Goal: Information Seeking & Learning: Find contact information

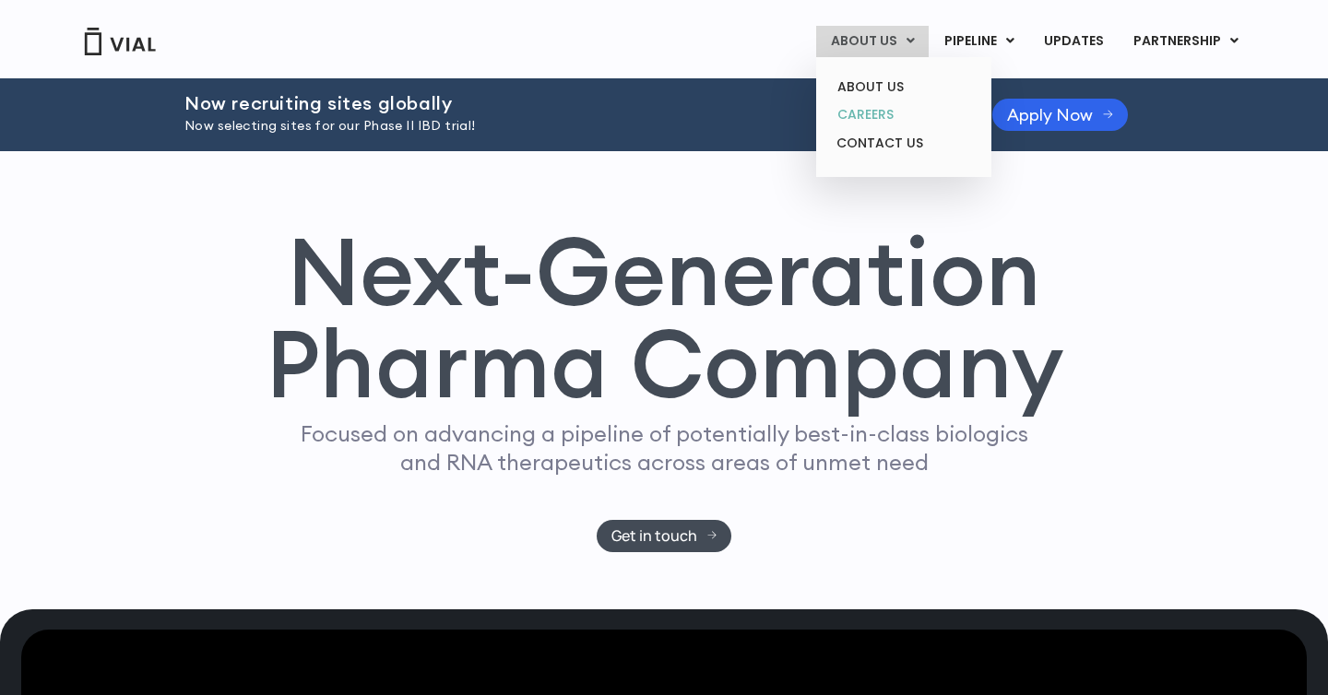
click at [891, 119] on link "CAREERS" at bounding box center [902, 114] width 161 height 29
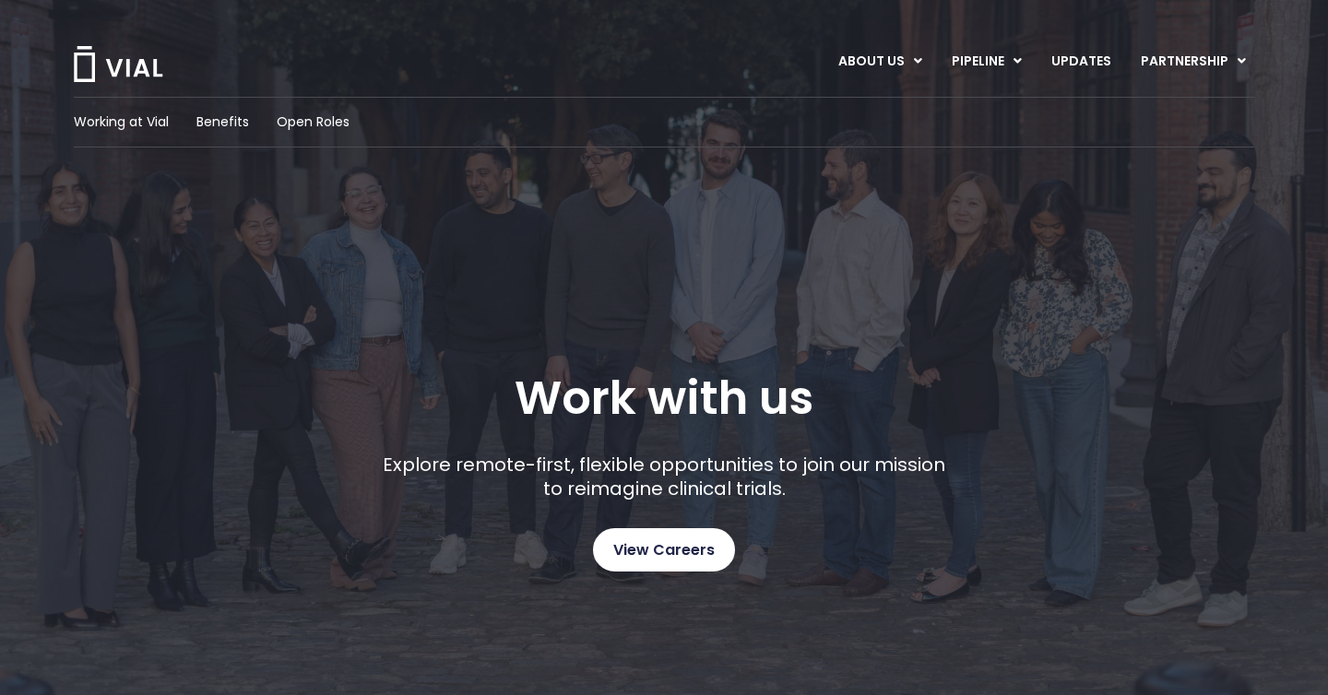
click at [723, 541] on link "View Careers" at bounding box center [664, 549] width 142 height 43
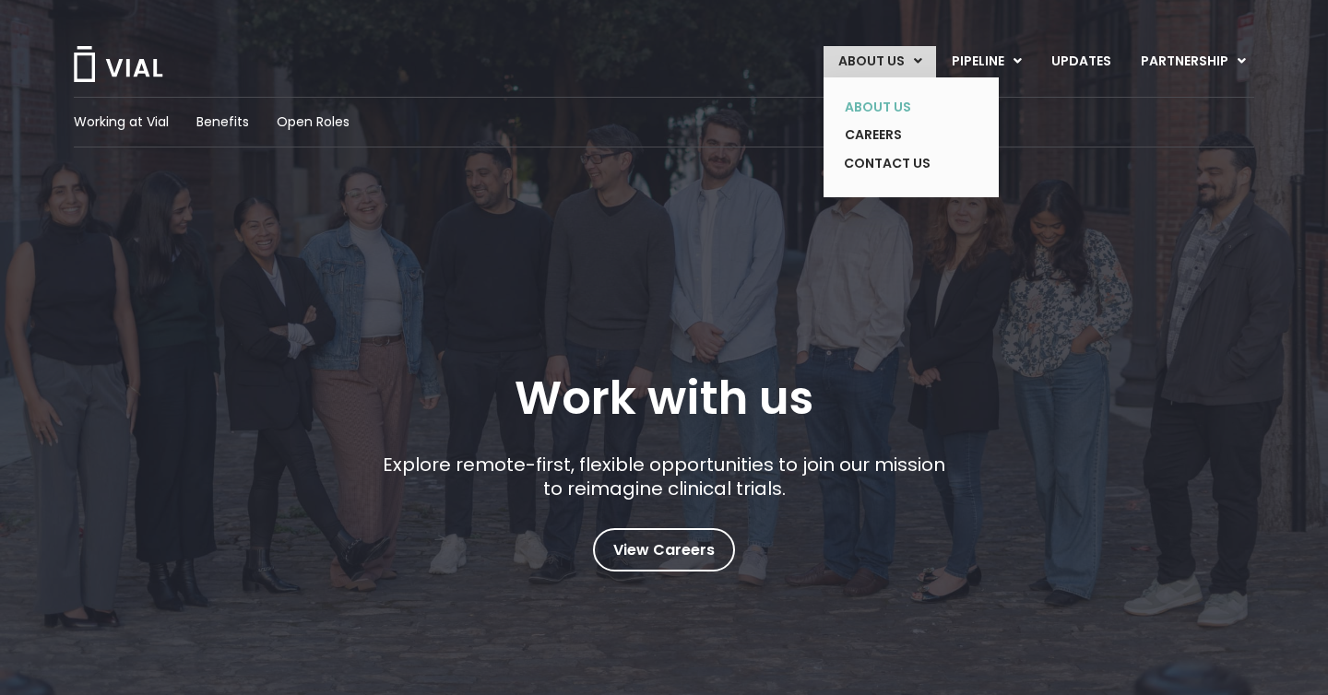
click at [867, 97] on link "ABOUT US" at bounding box center [897, 107] width 135 height 29
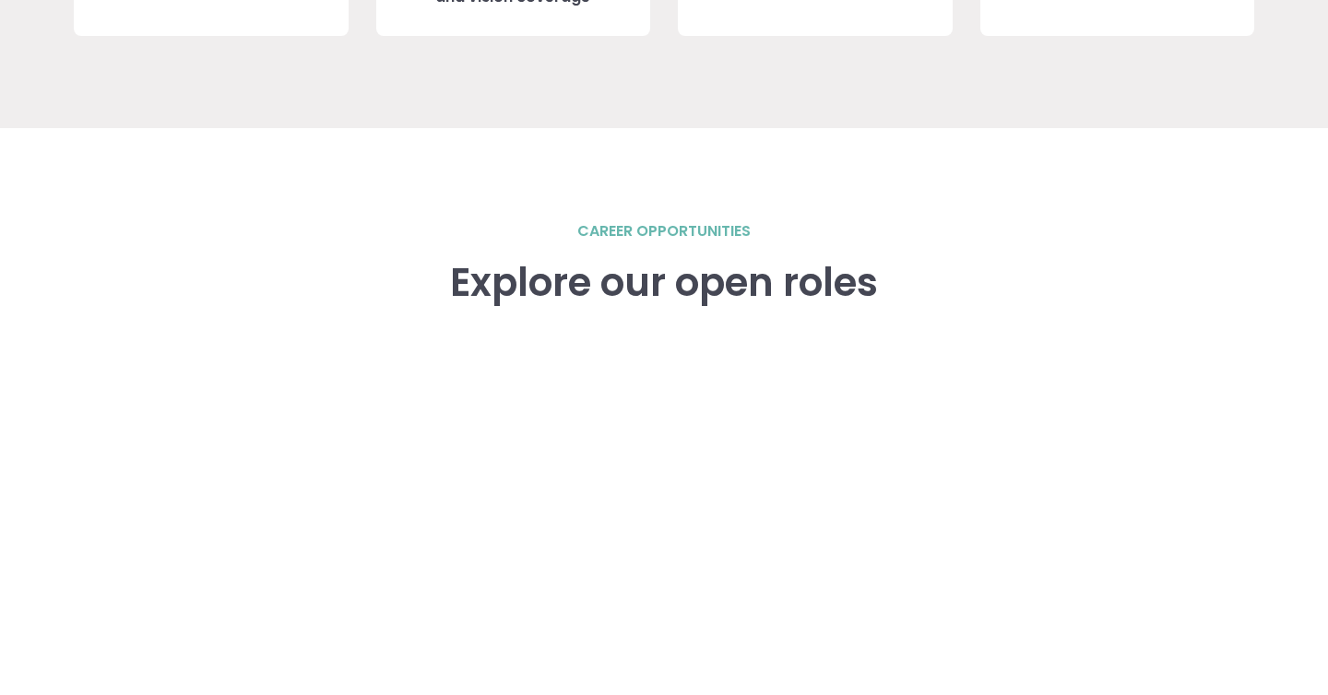
scroll to position [2918, 0]
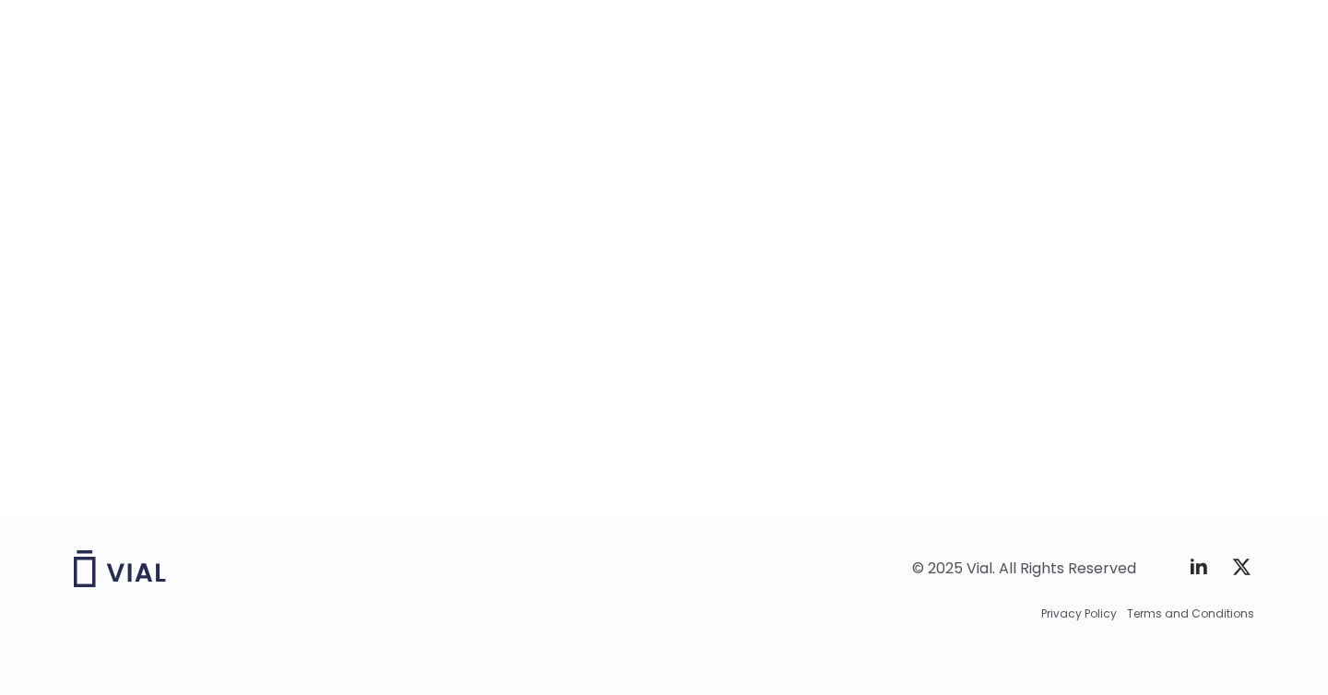
click at [119, 580] on img at bounding box center [120, 568] width 92 height 37
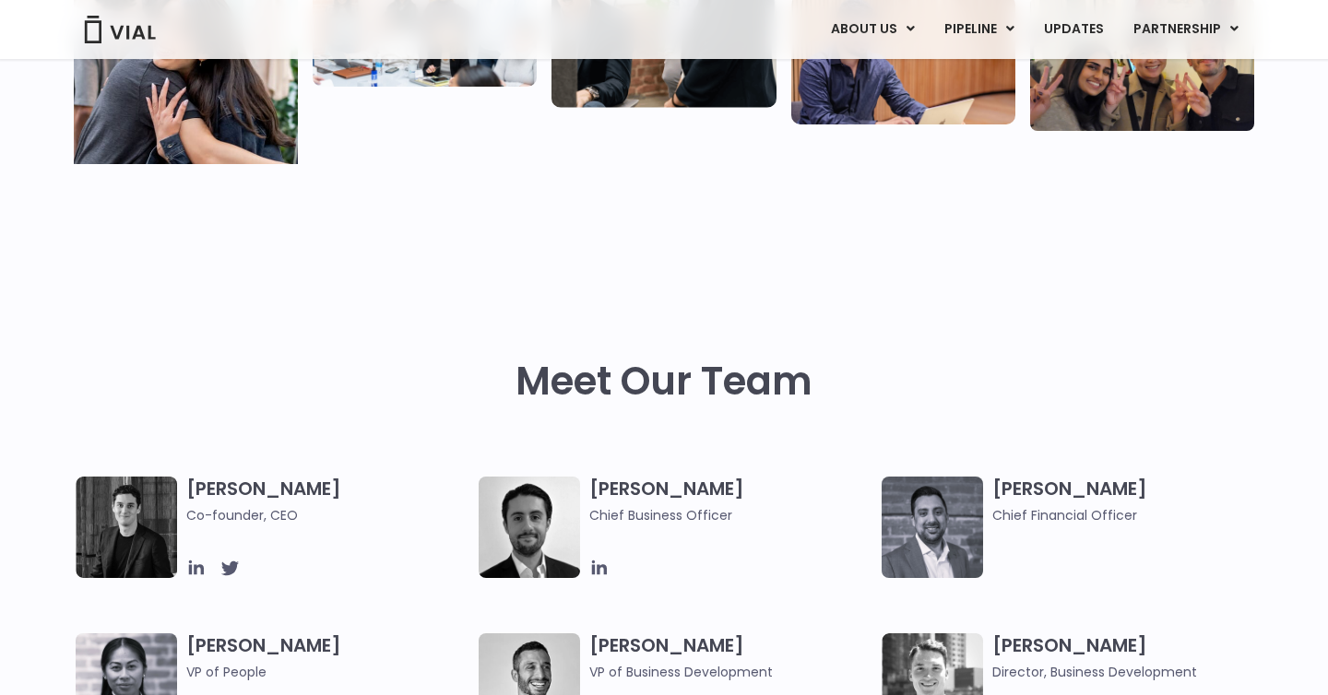
scroll to position [607, 0]
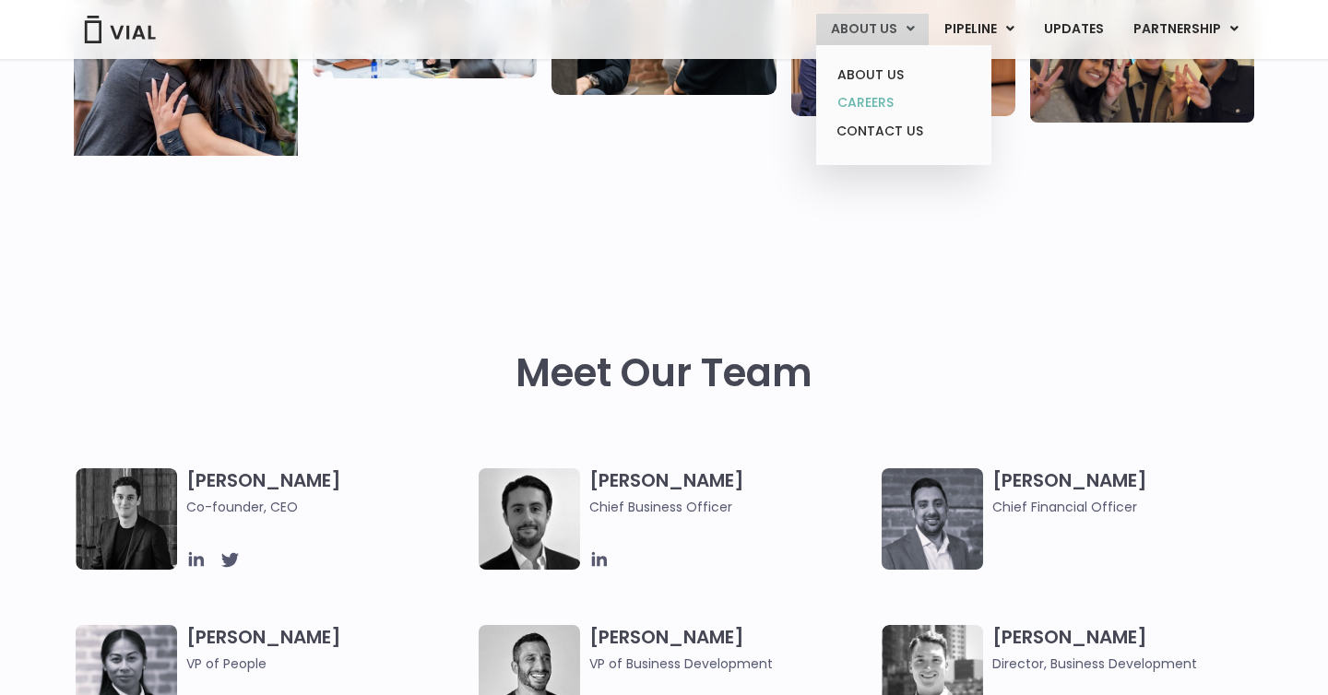
click at [882, 100] on link "CAREERS" at bounding box center [902, 103] width 161 height 29
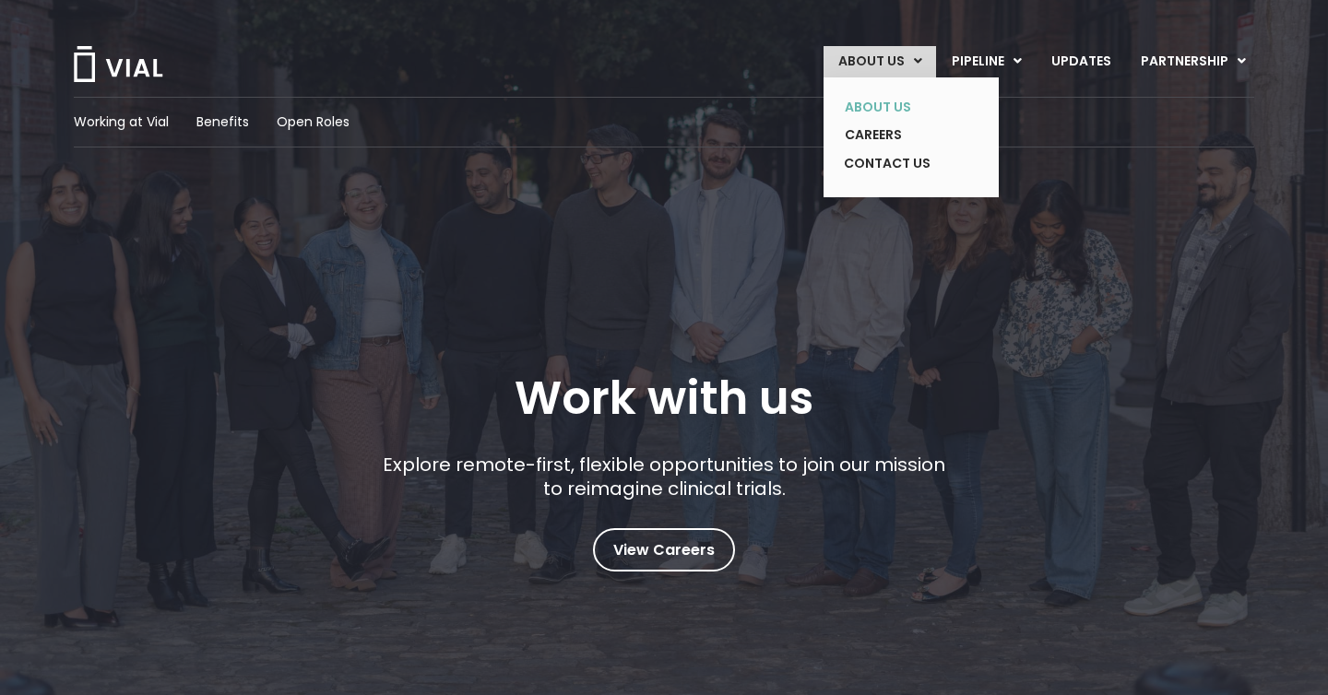
click at [890, 105] on link "ABOUT US" at bounding box center [897, 107] width 135 height 29
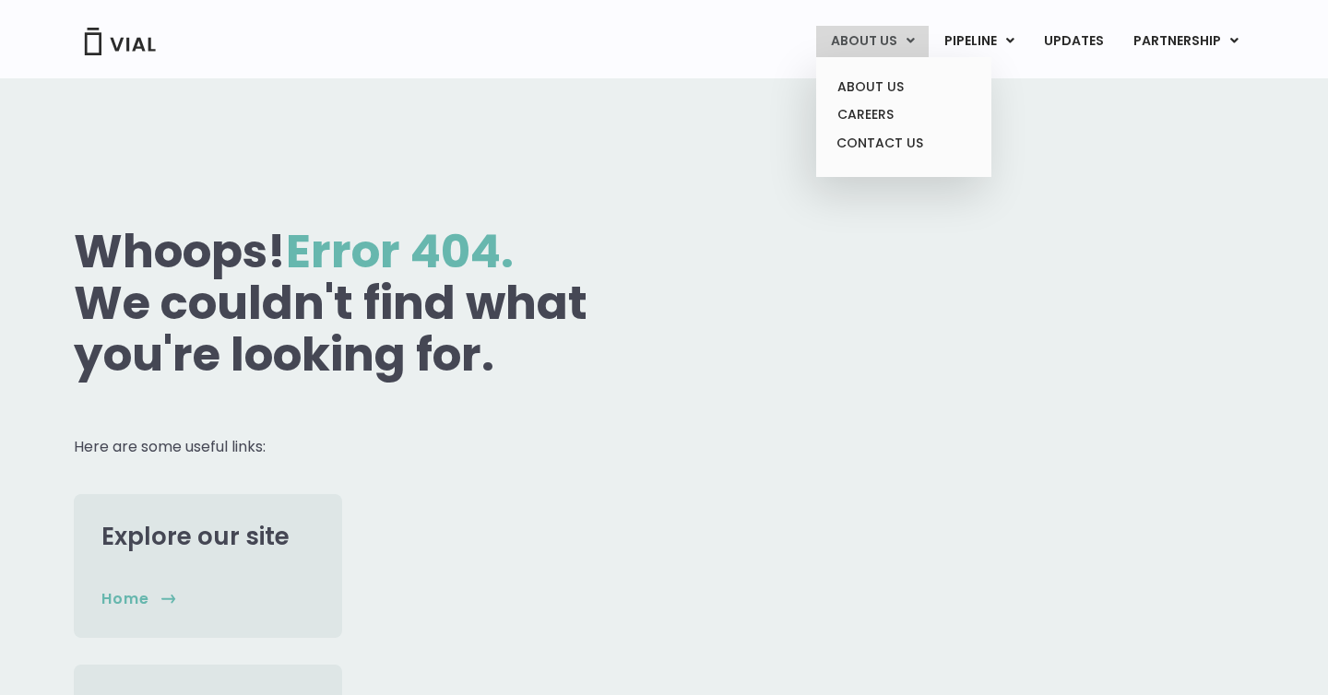
click at [876, 48] on link "ABOUT US" at bounding box center [872, 41] width 112 height 31
click at [871, 88] on link "ABOUT US" at bounding box center [902, 87] width 161 height 29
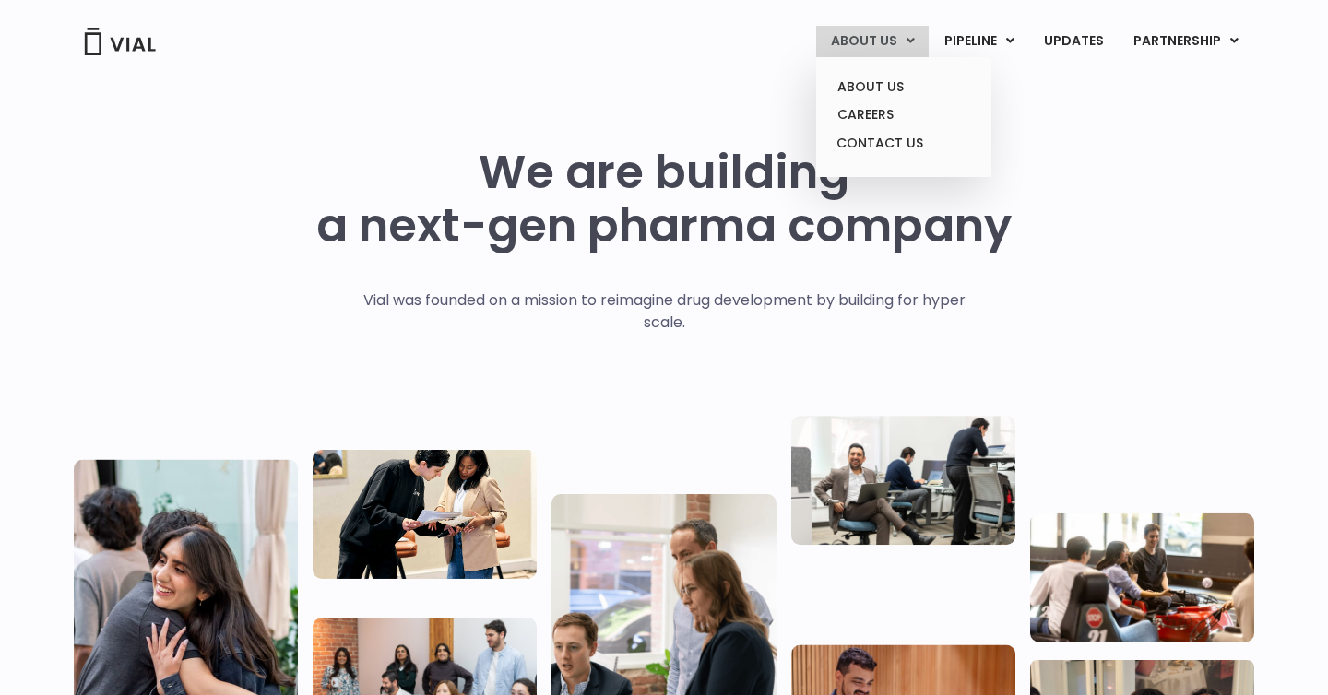
click at [902, 45] on link "ABOUT US" at bounding box center [872, 41] width 112 height 31
click at [873, 116] on link "CAREERS" at bounding box center [902, 114] width 161 height 29
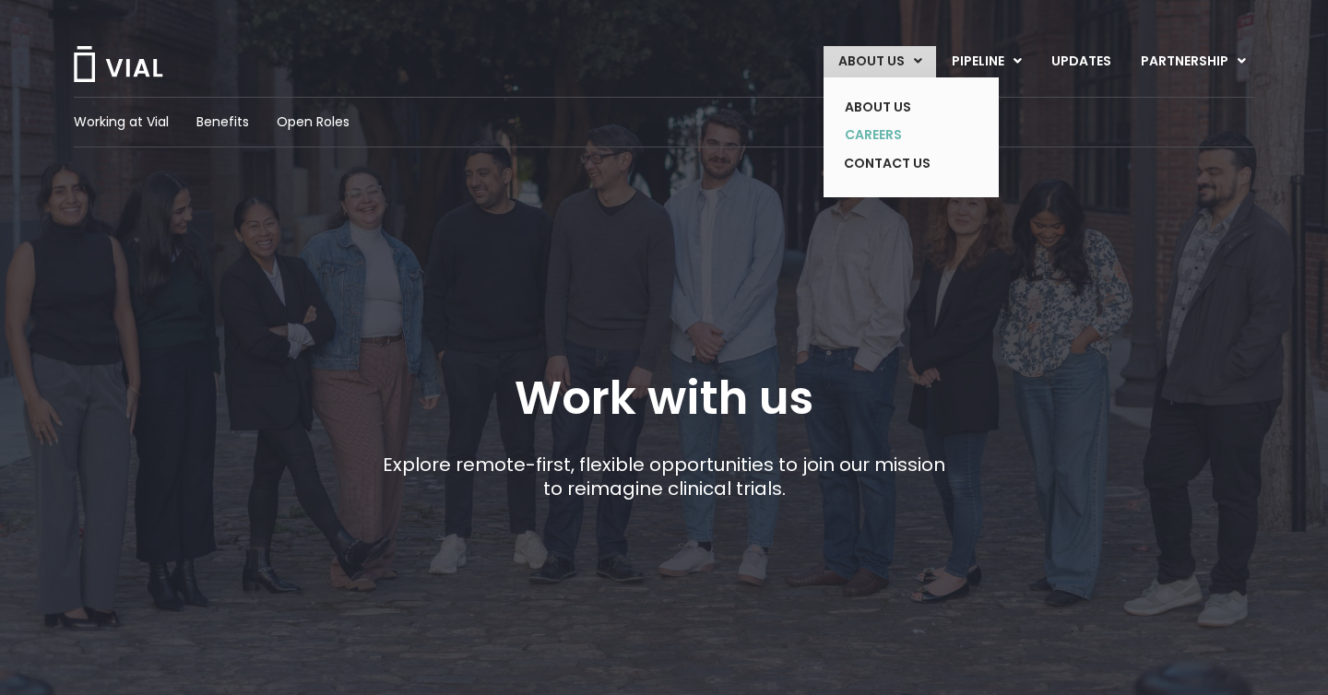
click at [889, 135] on link "CAREERS" at bounding box center [897, 135] width 135 height 29
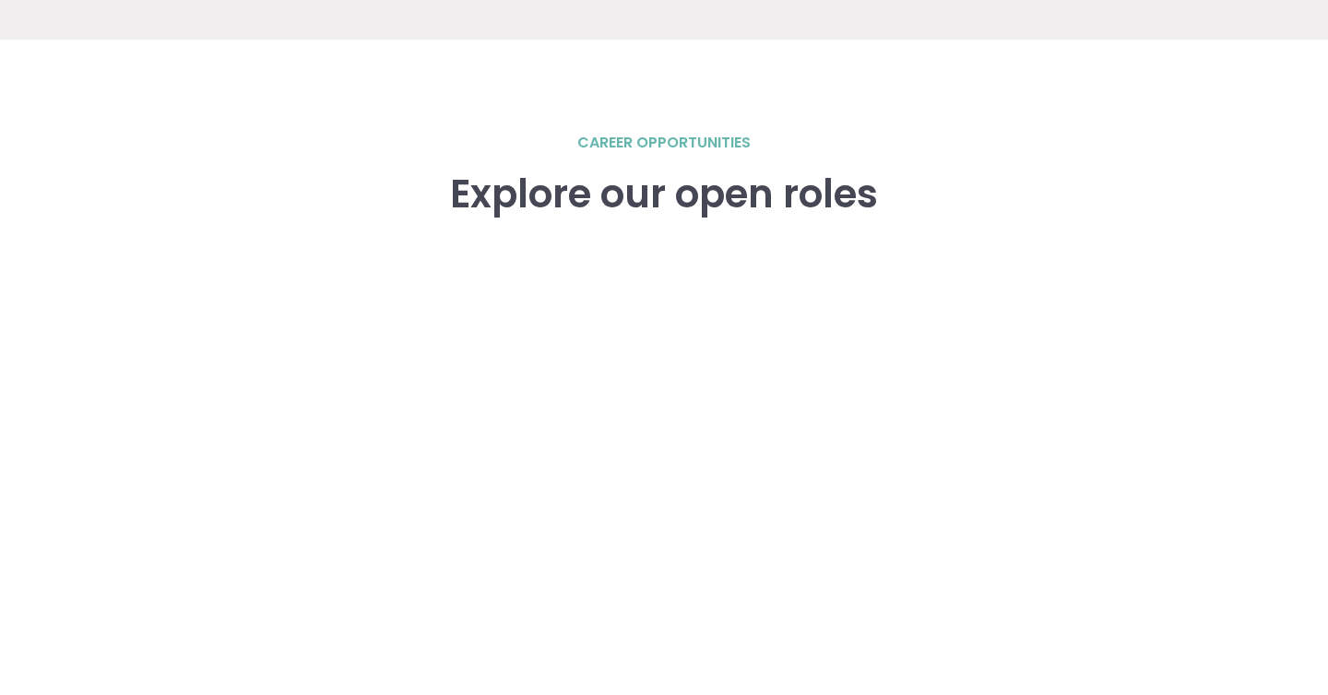
scroll to position [2521, 0]
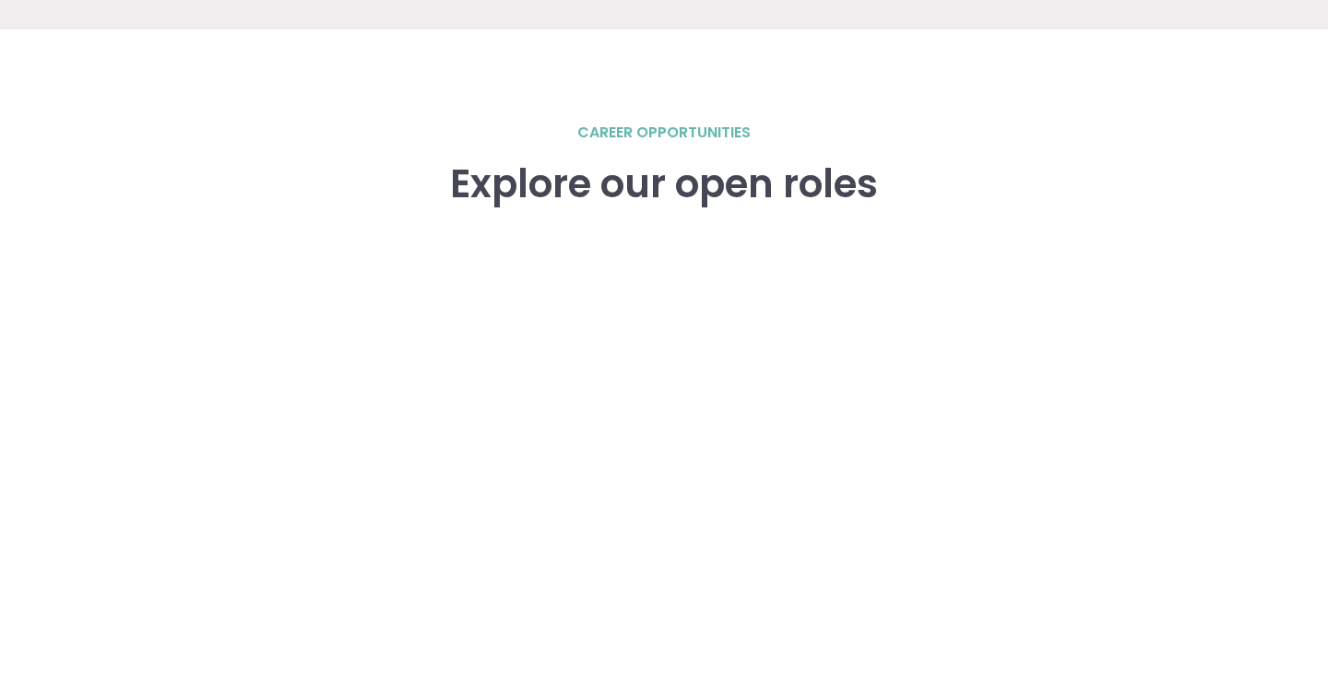
click at [708, 206] on h3 "Explore our open roles" at bounding box center [664, 184] width 428 height 44
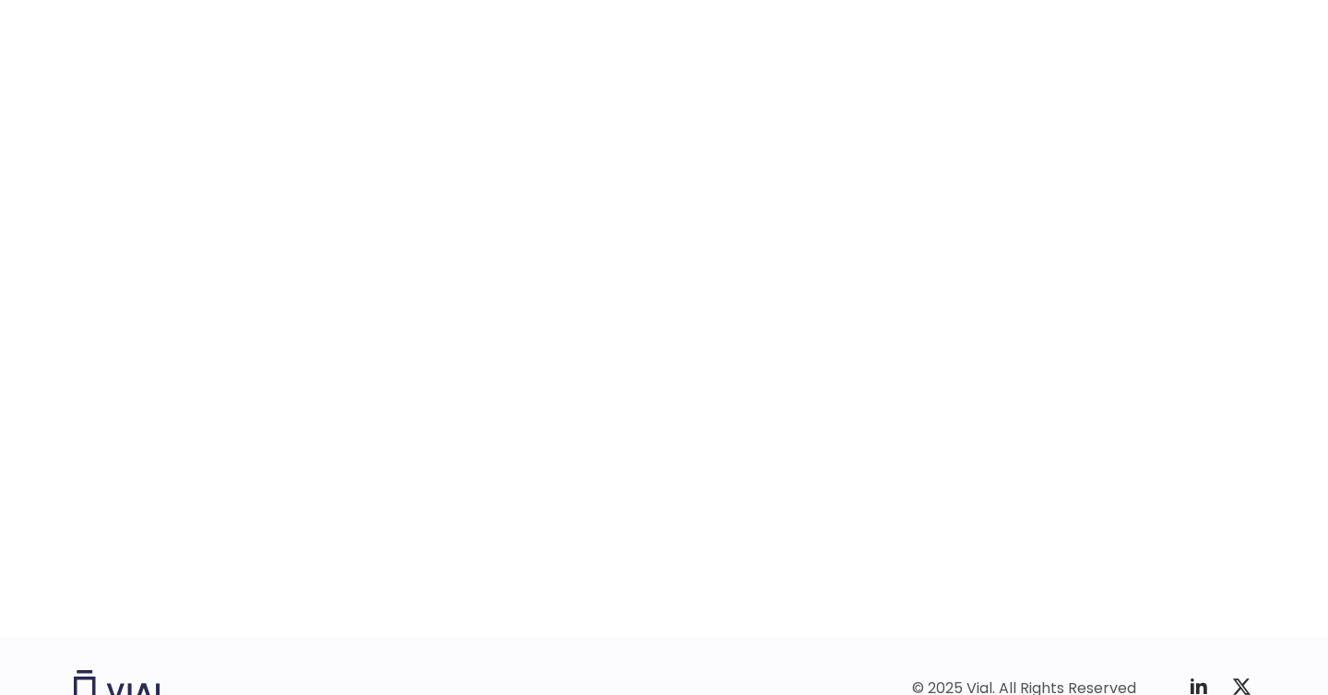
scroll to position [2804, 0]
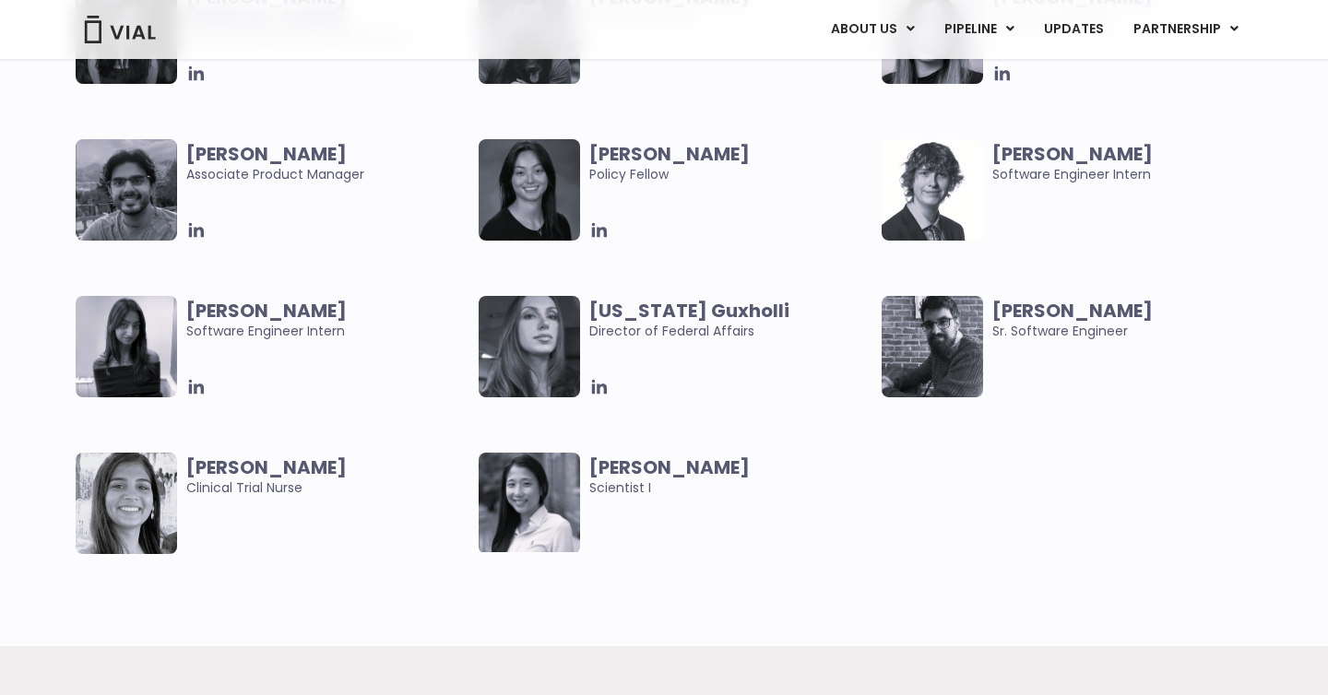
scroll to position [3916, 0]
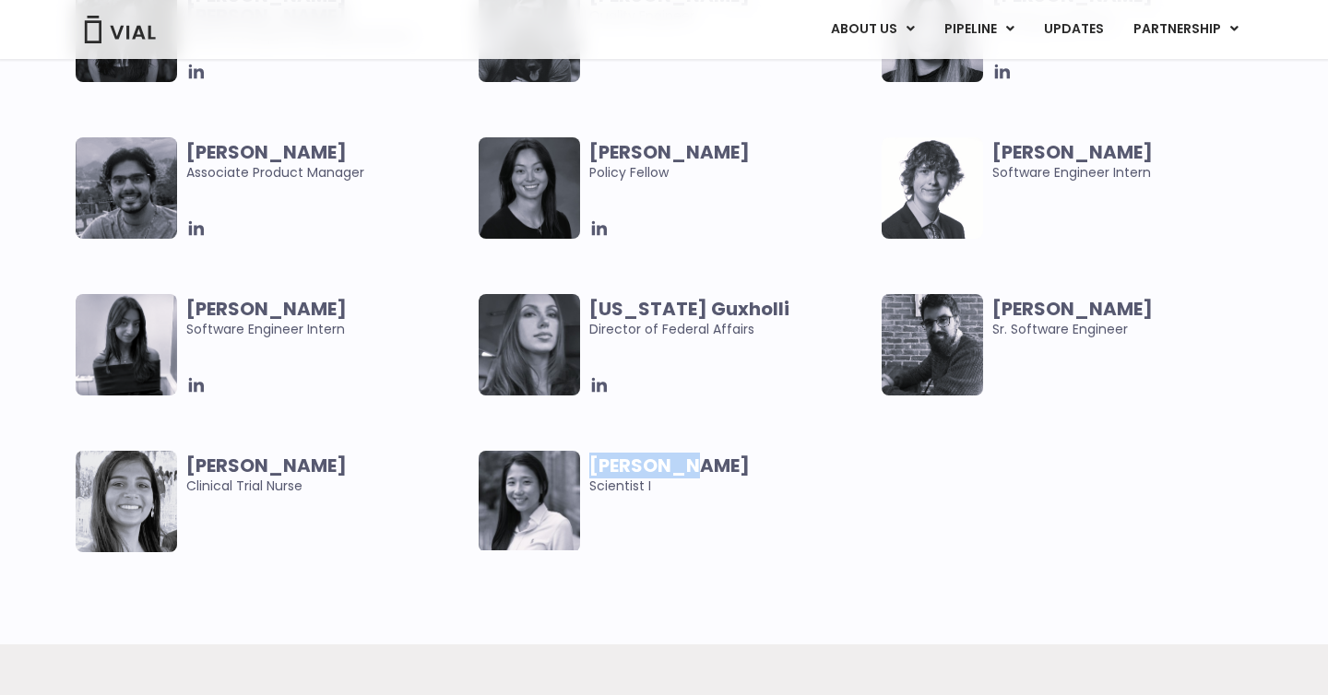
drag, startPoint x: 590, startPoint y: 467, endPoint x: 703, endPoint y: 470, distance: 113.4
click at [703, 470] on span "[PERSON_NAME]" at bounding box center [730, 465] width 283 height 20
copy b "Anna Poon"
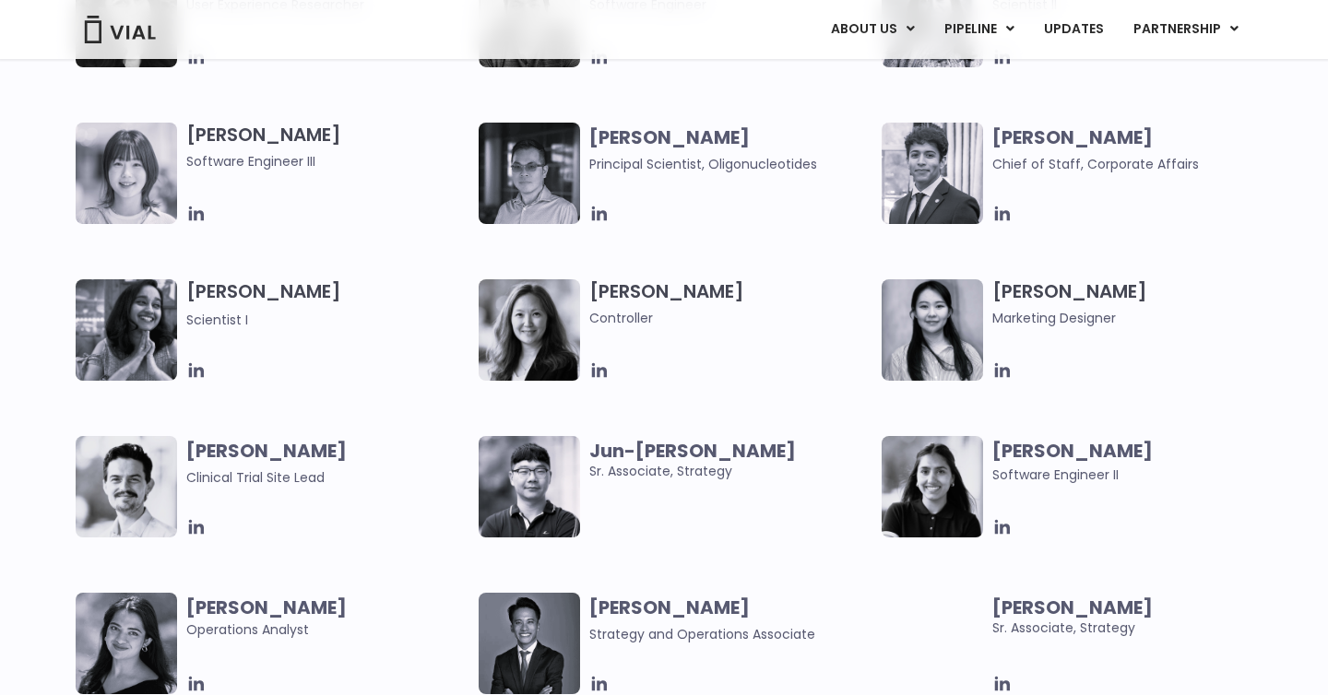
scroll to position [3145, 0]
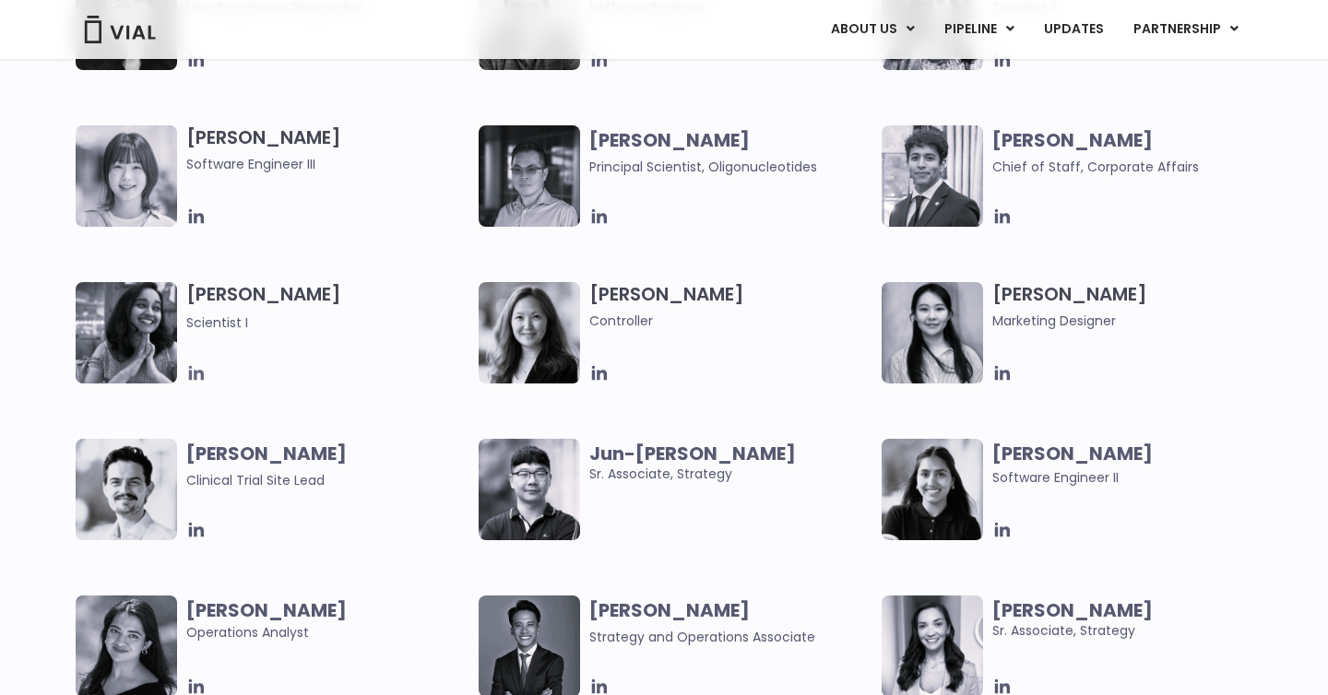
click at [198, 381] on icon at bounding box center [196, 373] width 20 height 20
click at [189, 368] on icon at bounding box center [196, 373] width 20 height 20
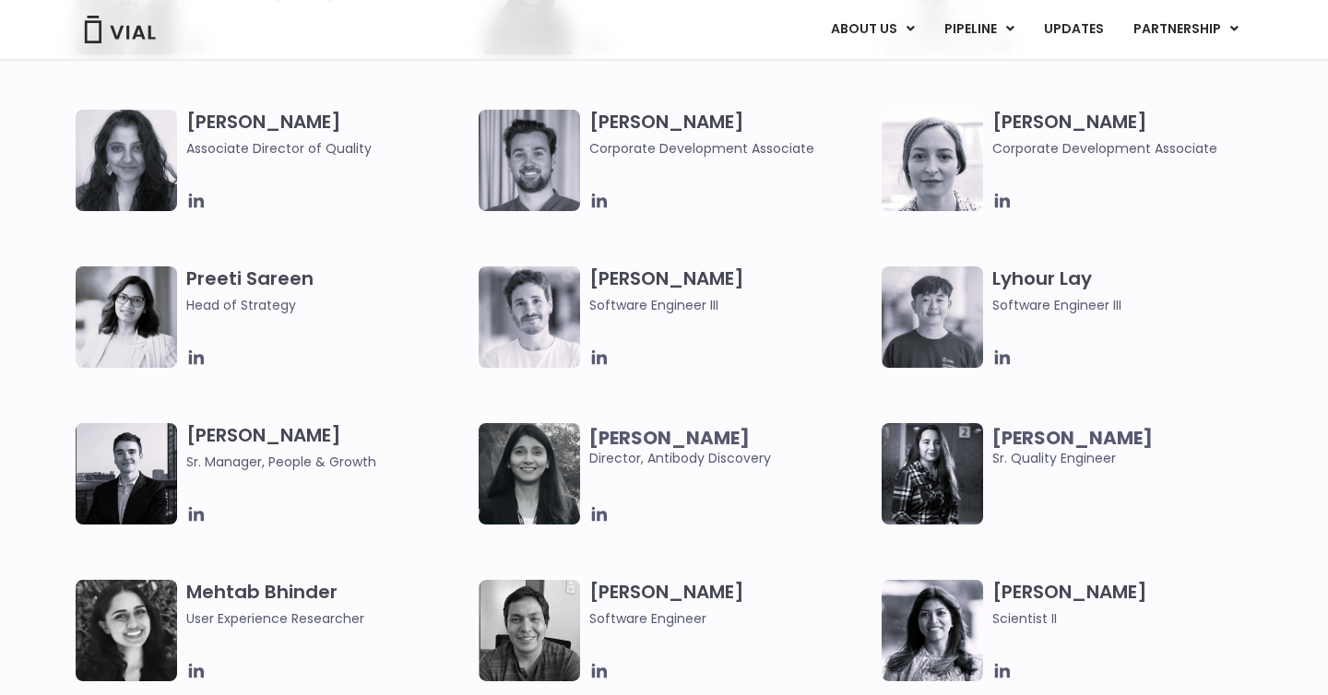
scroll to position [2532, 0]
click at [599, 522] on icon at bounding box center [599, 515] width 20 height 20
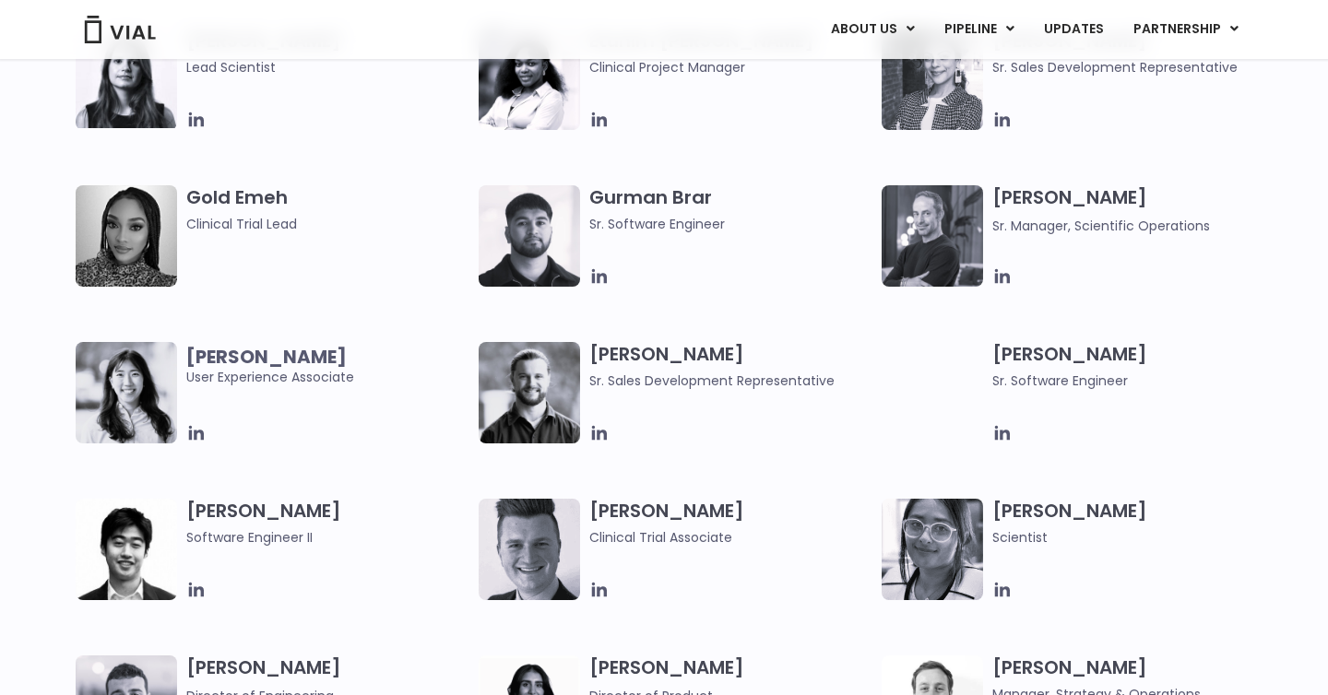
scroll to position [1835, 0]
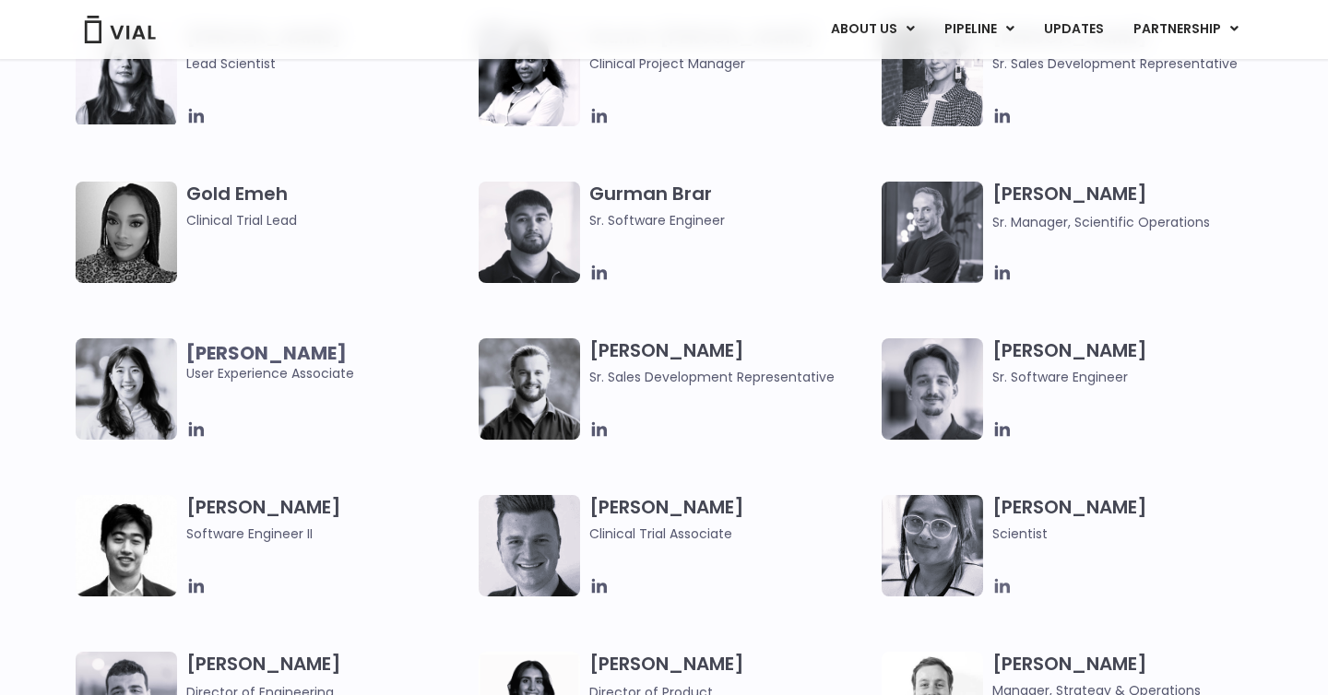
click at [1009, 585] on icon at bounding box center [1002, 586] width 20 height 20
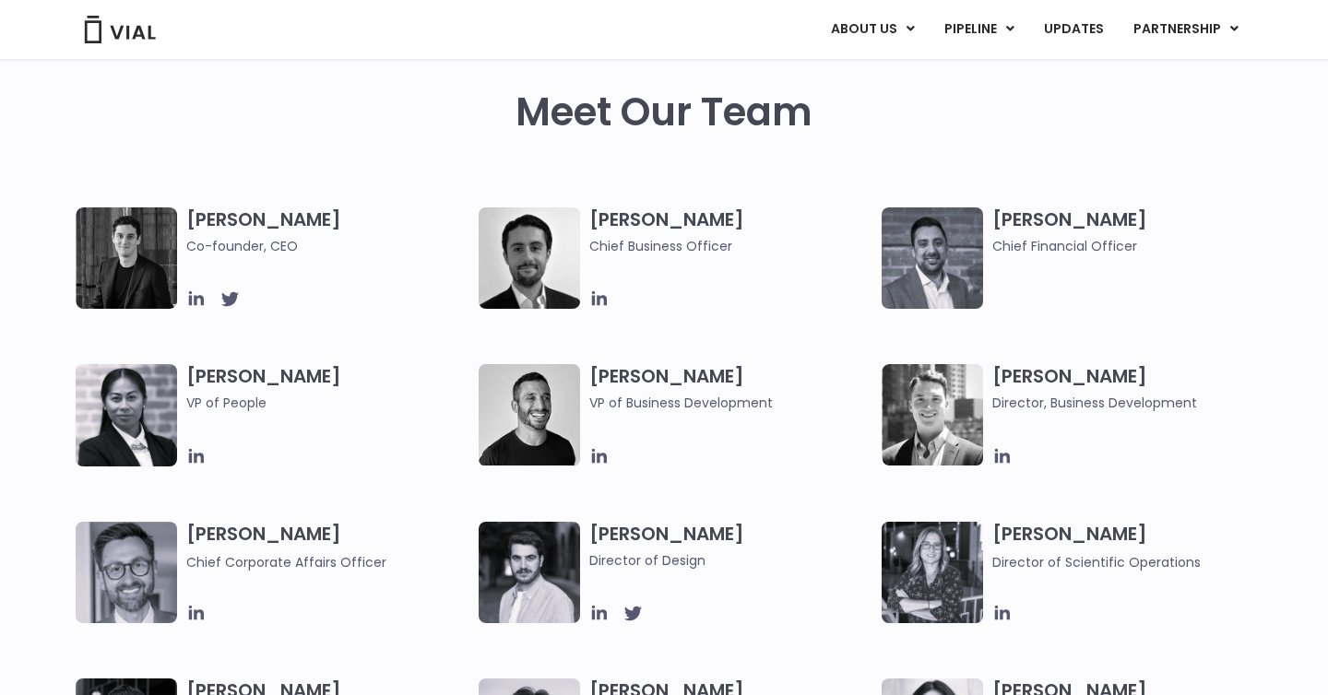
scroll to position [866, 0]
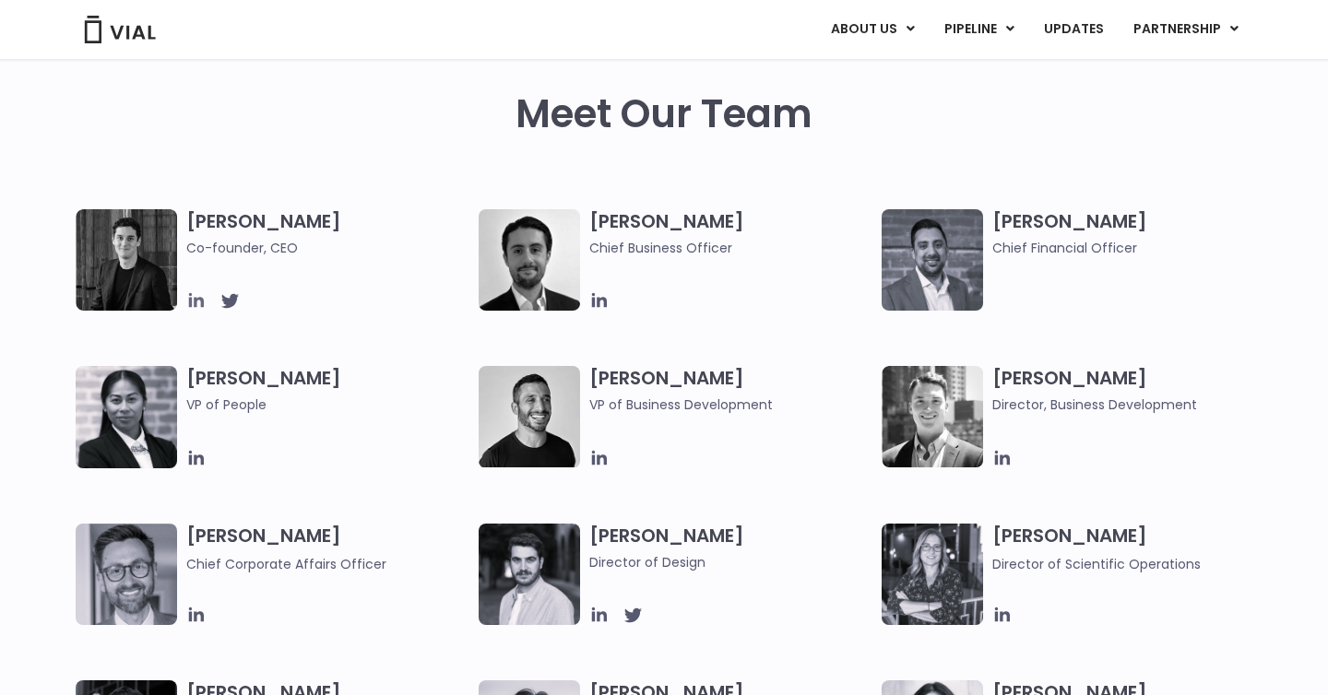
click at [200, 308] on icon at bounding box center [196, 300] width 20 height 20
